Goal: Register for event/course

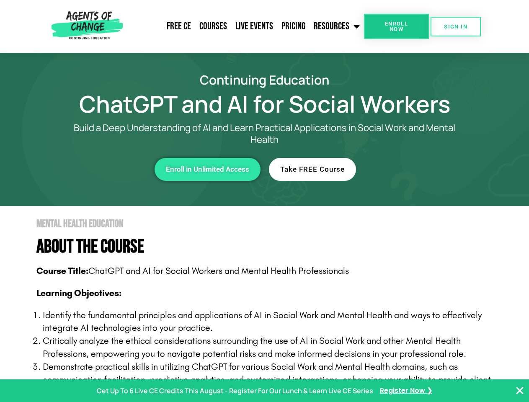
click at [264, 206] on section "Mental Health Education About The Course Course Title: ChatGPT and AI for Socia…" at bounding box center [264, 354] width 529 height 296
click at [396, 26] on span "Enroll Now" at bounding box center [396, 26] width 38 height 11
click at [456, 26] on span "SIGN IN" at bounding box center [455, 26] width 23 height 5
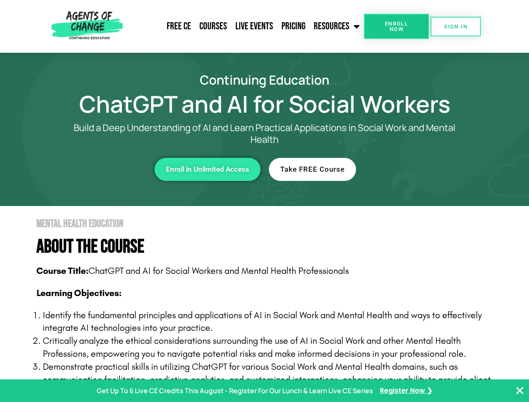
click at [145, 158] on div "Enroll in Unlimited Access" at bounding box center [145, 169] width 230 height 23
click at [207, 166] on span "Enroll in Unlimited Access" at bounding box center [207, 169] width 83 height 7
click at [384, 158] on div "Take FREE Course" at bounding box center [384, 169] width 230 height 23
